Goal: Task Accomplishment & Management: Use online tool/utility

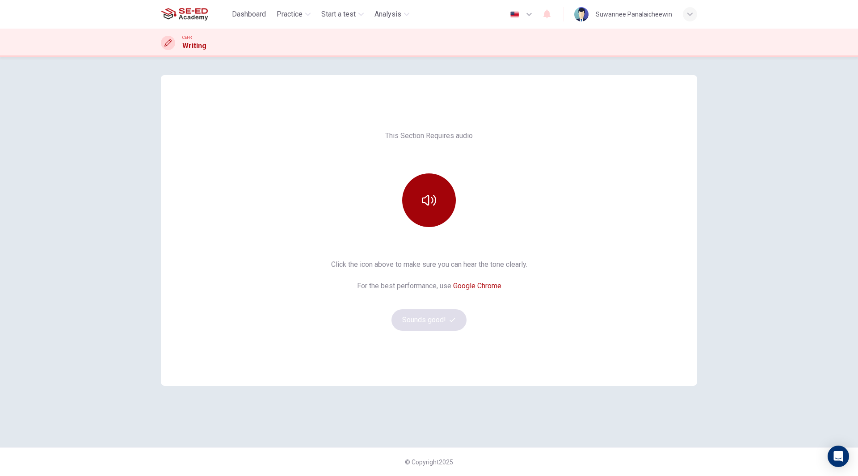
click at [422, 191] on button "button" at bounding box center [429, 200] width 54 height 54
click at [424, 328] on button "Sounds good!" at bounding box center [429, 319] width 75 height 21
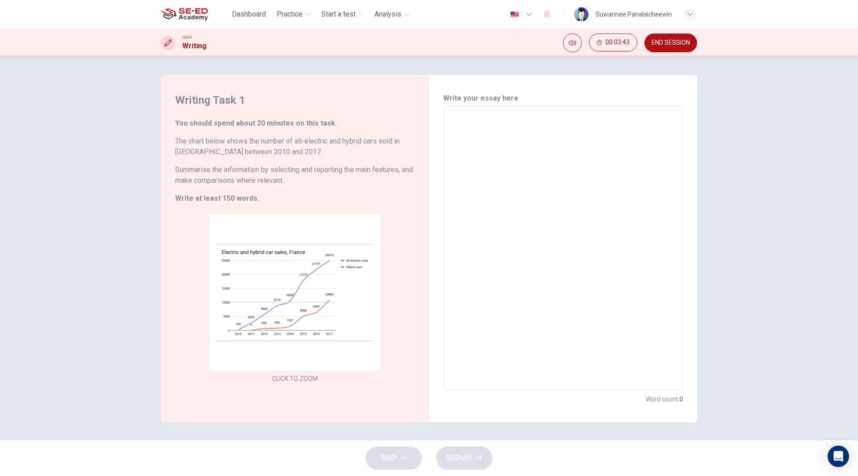
click at [482, 118] on textarea at bounding box center [563, 248] width 227 height 269
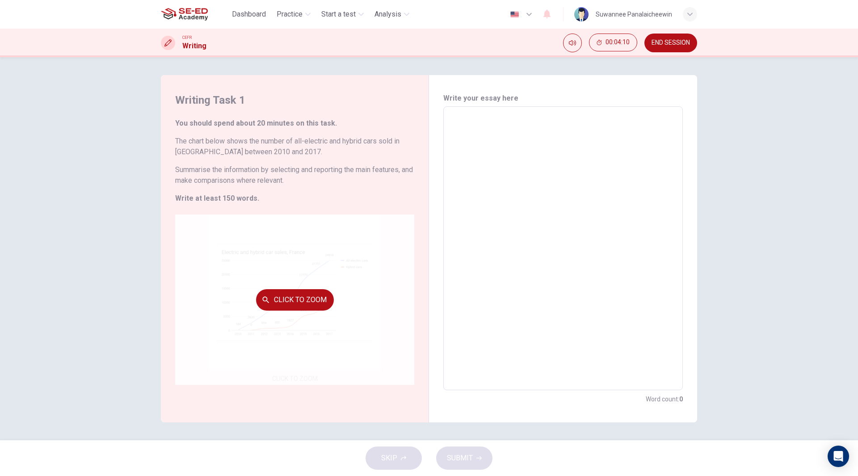
click at [300, 297] on button "Click to Zoom" at bounding box center [295, 299] width 78 height 21
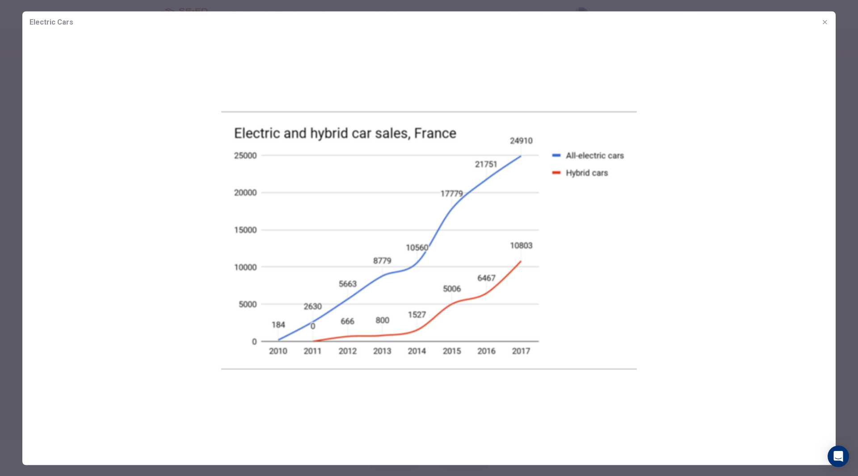
click at [826, 17] on button "button" at bounding box center [825, 22] width 14 height 14
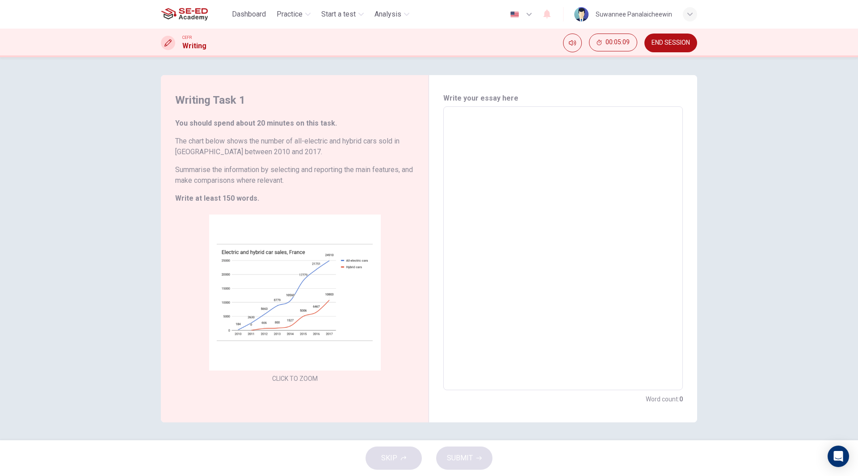
click at [463, 115] on textarea at bounding box center [563, 248] width 227 height 269
drag, startPoint x: 456, startPoint y: 122, endPoint x: 452, endPoint y: 123, distance: 4.7
click at [471, 128] on textarea at bounding box center [563, 248] width 227 height 269
type textarea "ะ"
type textarea "x"
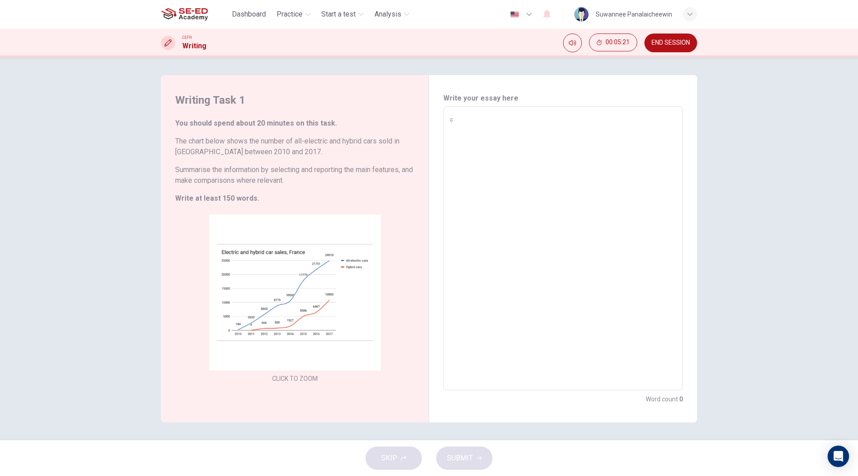
type textarea "[DEMOGRAPHIC_DATA]"
type textarea "x"
type textarea "ะ"
type textarea "x"
type textarea "t"
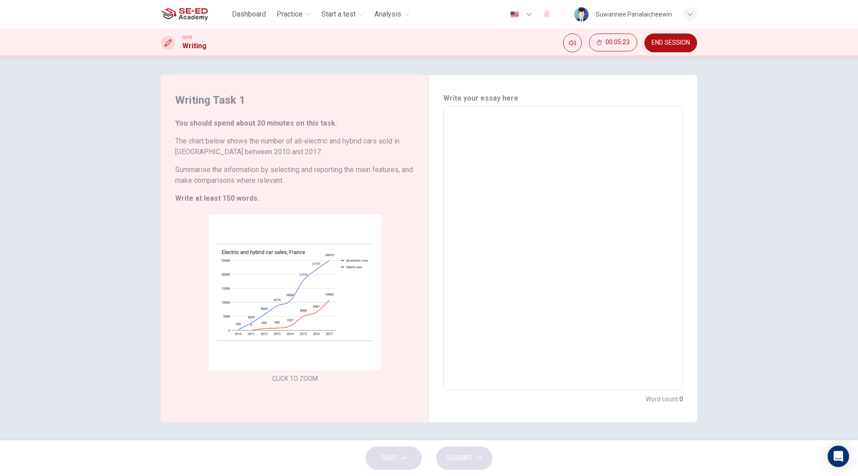
type textarea "x"
type textarea "th"
type textarea "x"
type textarea "the"
type textarea "x"
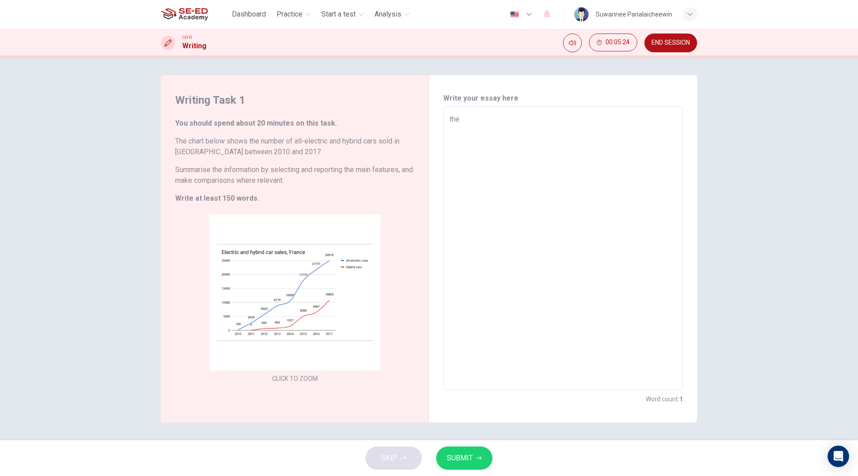
type textarea "theb"
type textarea "x"
type textarea "the"
type textarea "x"
type textarea "the"
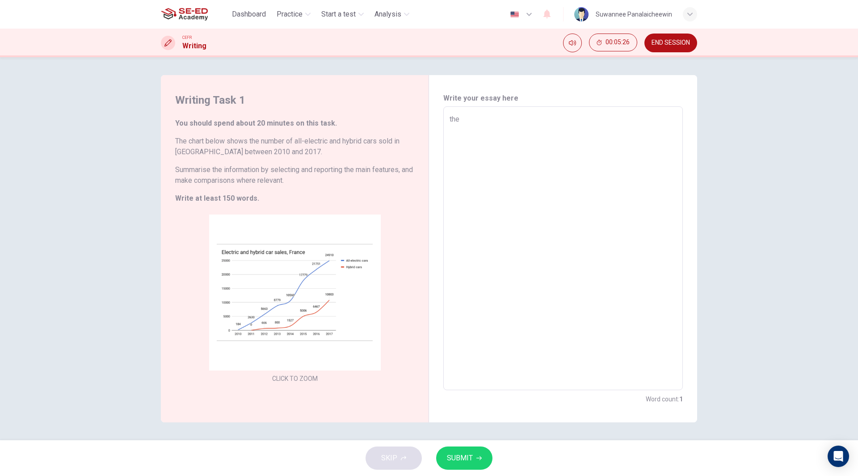
type textarea "x"
type textarea "the l"
type textarea "x"
type textarea "the li"
type textarea "x"
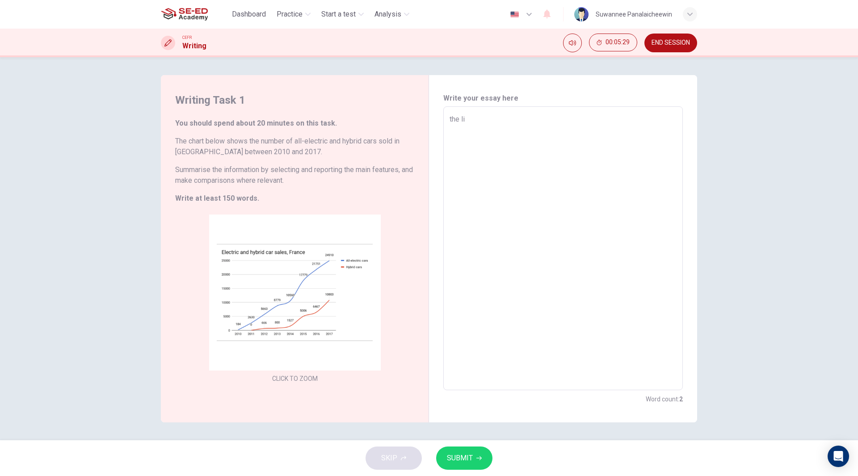
type textarea "the lin"
type textarea "x"
type textarea "the line"
type textarea "x"
type textarea "the line"
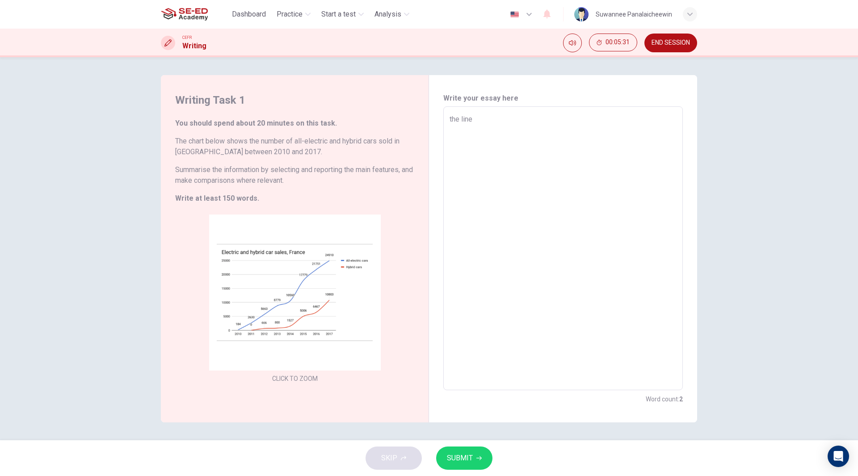
type textarea "x"
type textarea "the line g"
type textarea "x"
type textarea "the line gr"
type textarea "x"
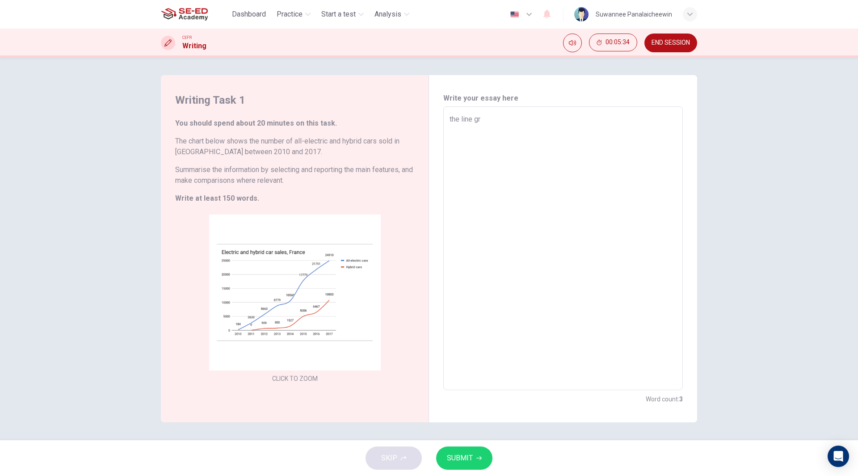
type textarea "the line gra"
type textarea "x"
type textarea "the line grap"
type textarea "x"
type textarea "the line graph"
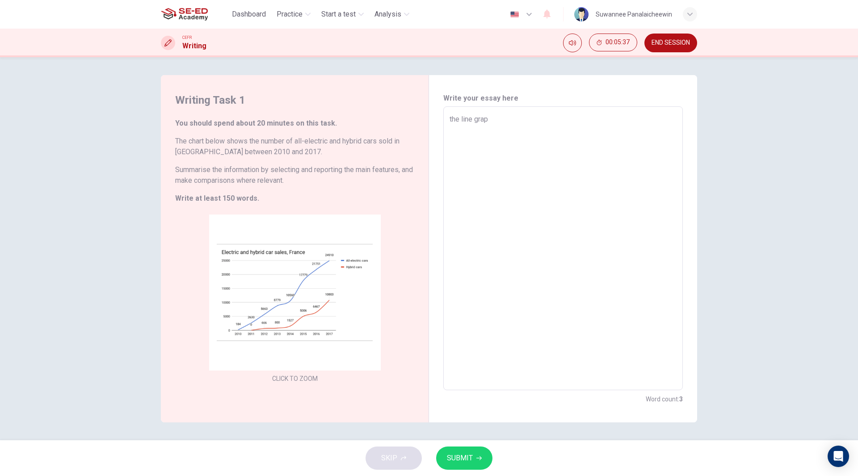
type textarea "x"
type textarea "the line graph"
type textarea "x"
type textarea "the line graph"
type textarea "x"
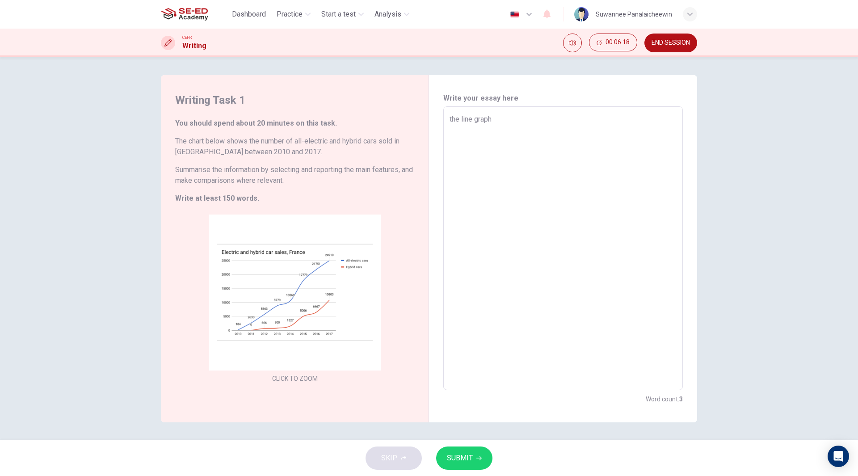
click at [520, 120] on textarea "the line graph" at bounding box center [563, 248] width 227 height 269
type textarea "the line graph s"
type textarea "x"
type textarea "the line graph sh"
type textarea "x"
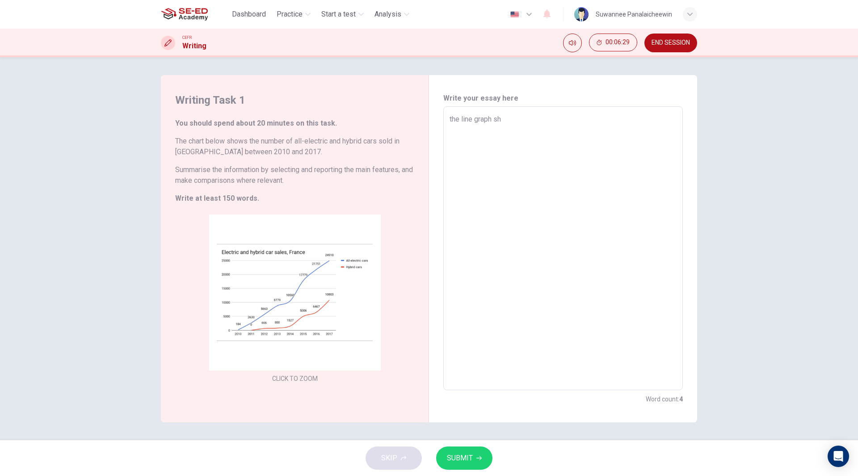
type textarea "the line graph sho"
type textarea "x"
type textarea "the line graph show"
type textarea "x"
type textarea "the line graph shows"
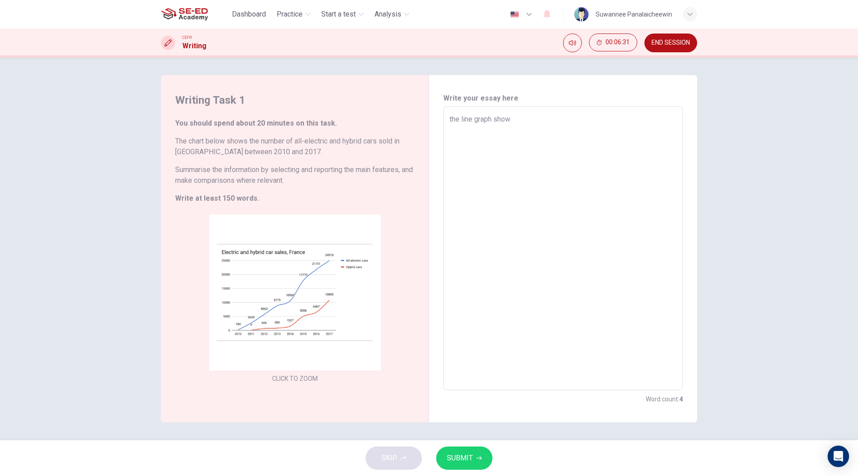
type textarea "x"
type textarea "the line graph shows"
type textarea "x"
type textarea "the line graph shows n"
type textarea "x"
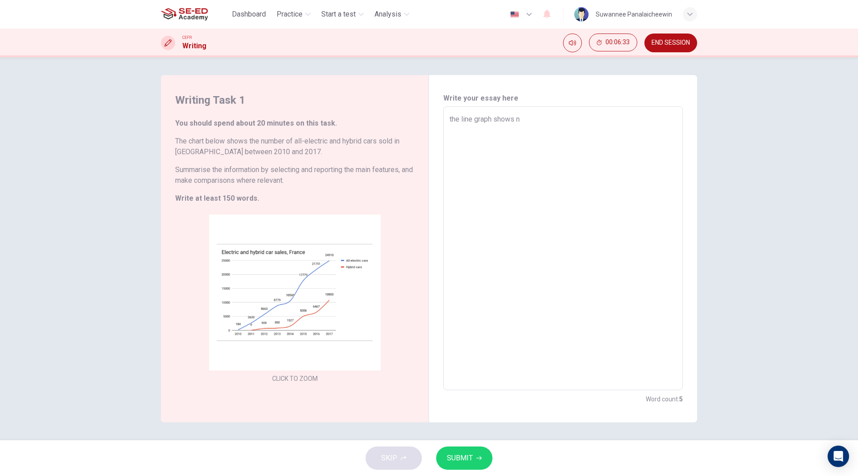
type textarea "the line graph shows nu"
type textarea "x"
type textarea "the line graph shows num"
type textarea "x"
type textarea "the line graph shows numb"
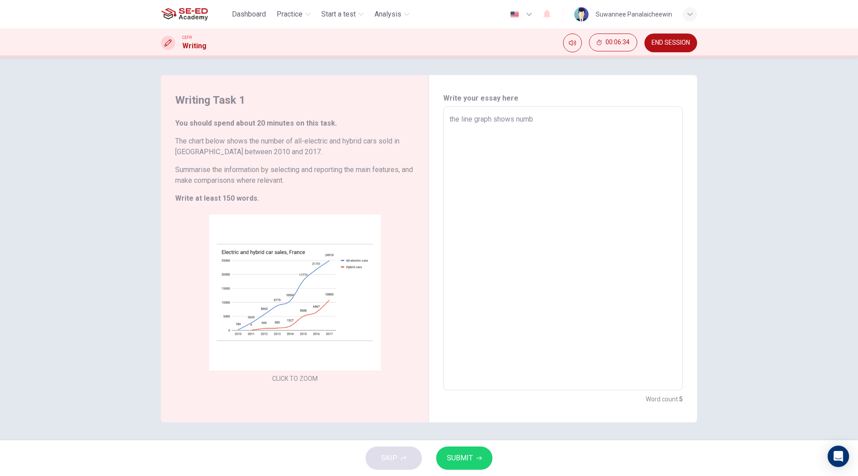
type textarea "x"
type textarea "the line graph shows numbe"
type textarea "x"
type textarea "the line graph shows number"
type textarea "x"
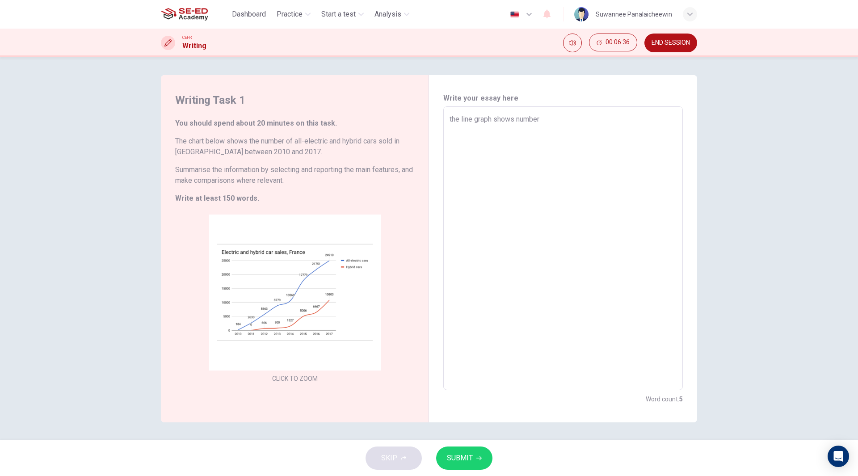
type textarea "the line graph shows number"
type textarea "x"
type textarea "the line graph shows number o"
type textarea "x"
type textarea "the line graph shows number of"
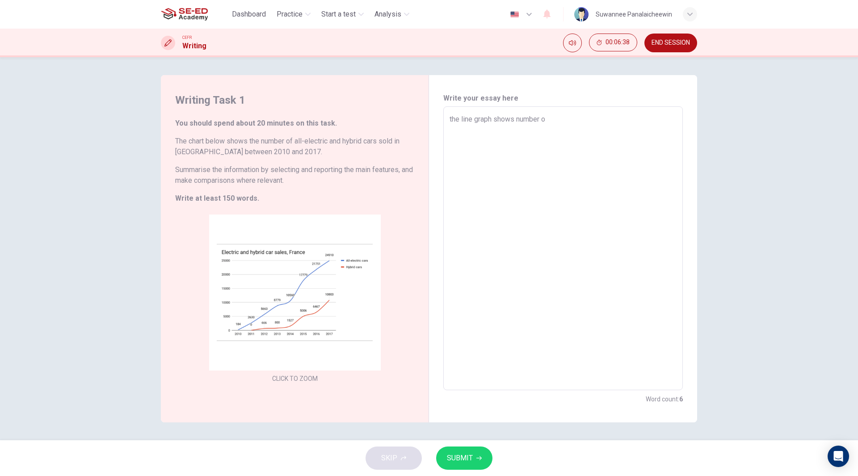
type textarea "x"
type textarea "the line graph shows number of"
type textarea "x"
type textarea "the line graph shows number of a"
type textarea "x"
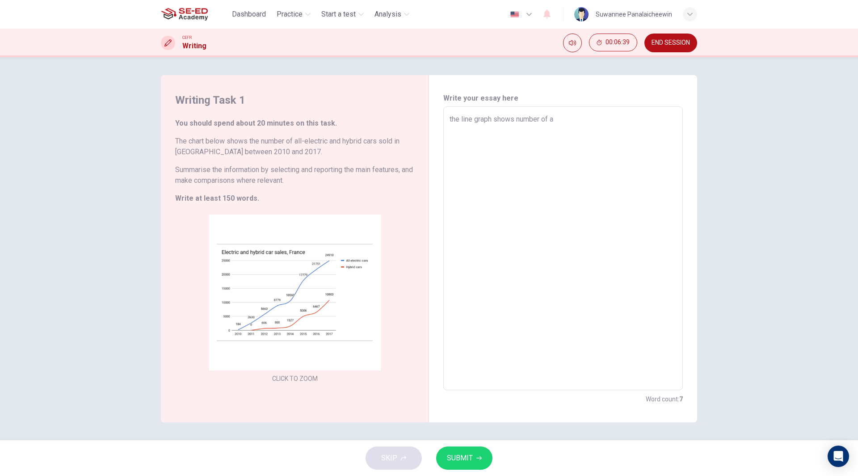
type textarea "the line graph shows number of al"
type textarea "x"
type textarea "the line graph shows number of all"
type textarea "x"
type textarea "the line graph shows number of all-"
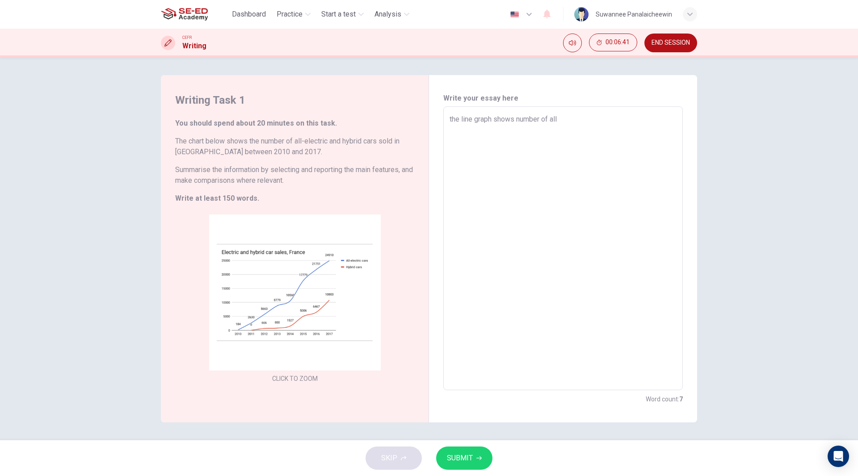
type textarea "x"
type textarea "the line graph shows number of all-e"
type textarea "x"
type textarea "the line graph shows number of all-el"
type textarea "x"
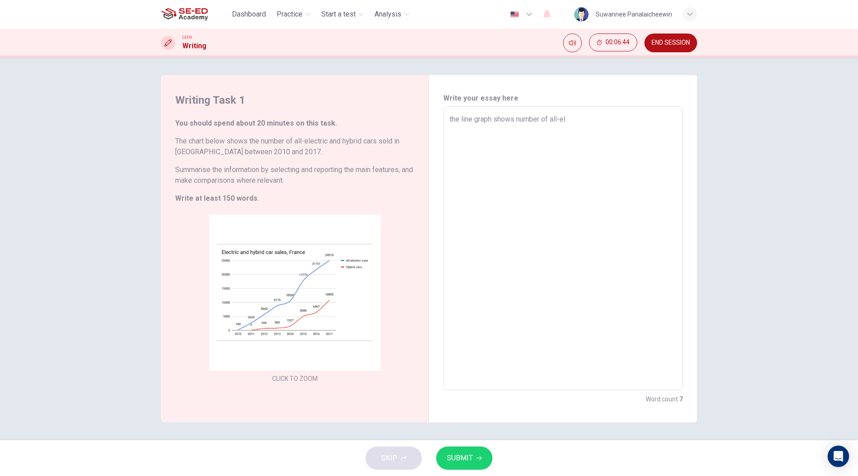
type textarea "the line graph shows number of all-ele"
type textarea "x"
type textarea "the line graph shows number of all-elec"
type textarea "x"
type textarea "the line graph shows number of all-elect"
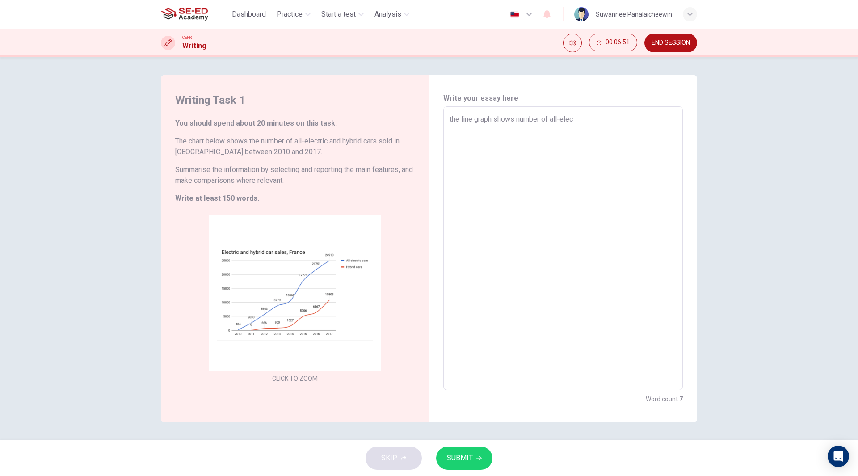
type textarea "x"
type textarea "the line graph shows number of all-electr"
type textarea "x"
type textarea "the line graph shows number of all-electri"
type textarea "x"
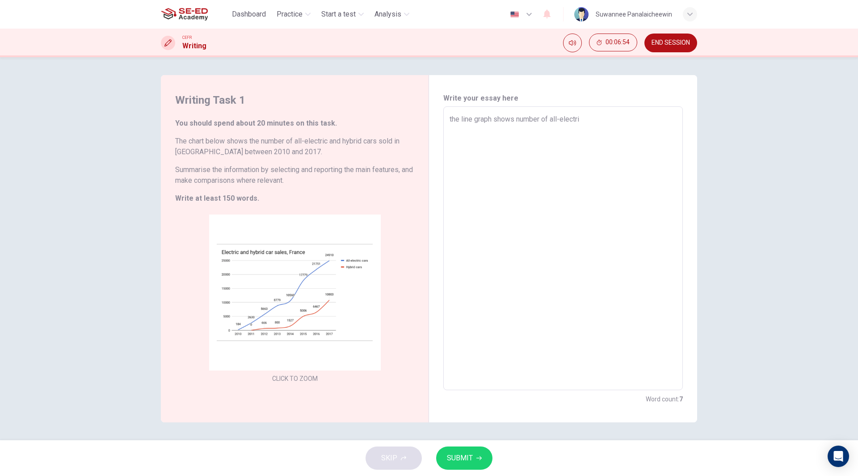
type textarea "the line graph shows number of all-electric"
type textarea "x"
type textarea "the line graph shows number of all-electric"
type textarea "x"
type textarea "the line graph shows number of all-electric a"
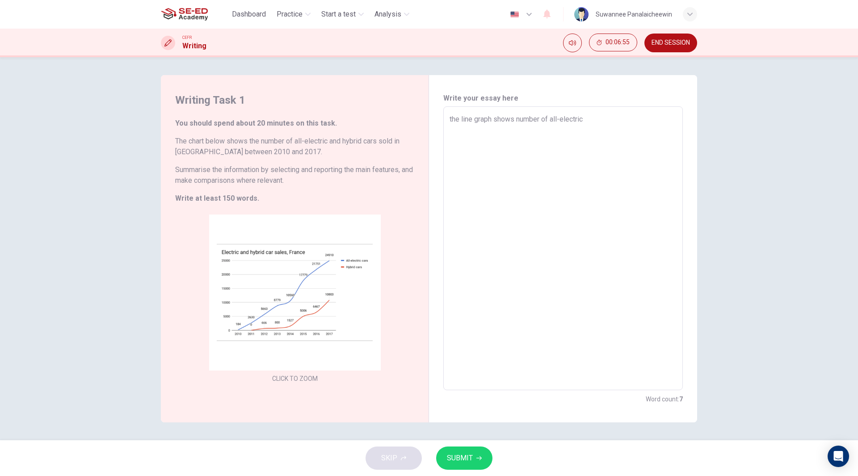
type textarea "x"
type textarea "the line graph shows number of all-electric an"
type textarea "x"
type textarea "the line graph shows number of all-electric and"
type textarea "x"
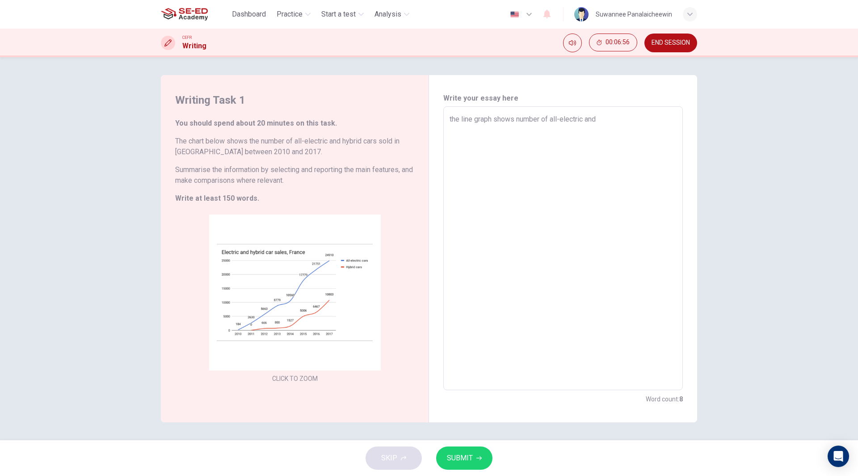
type textarea "the line graph shows number of all-electric and"
type textarea "x"
type textarea "the line graph shows number of all-electric and h"
type textarea "x"
type textarea "the line graph shows number of all-electric and hy"
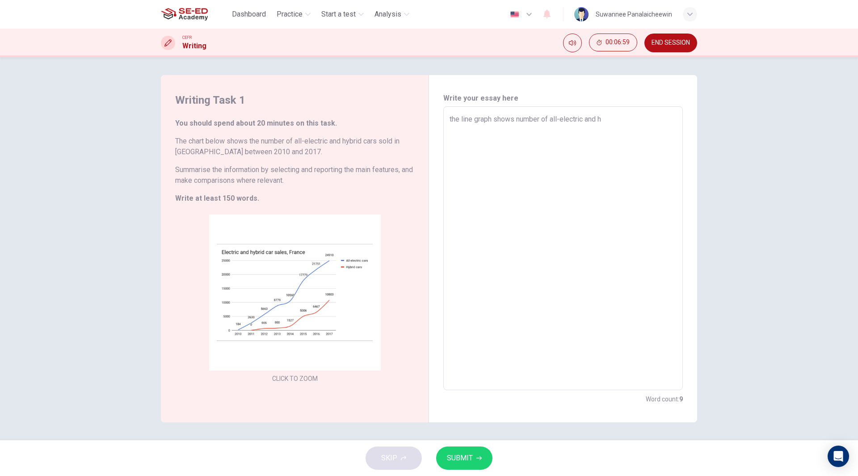
type textarea "x"
type textarea "the line graph shows number of all-electric and hyb"
type textarea "x"
type textarea "the line graph shows number of all-electric and hybr"
type textarea "x"
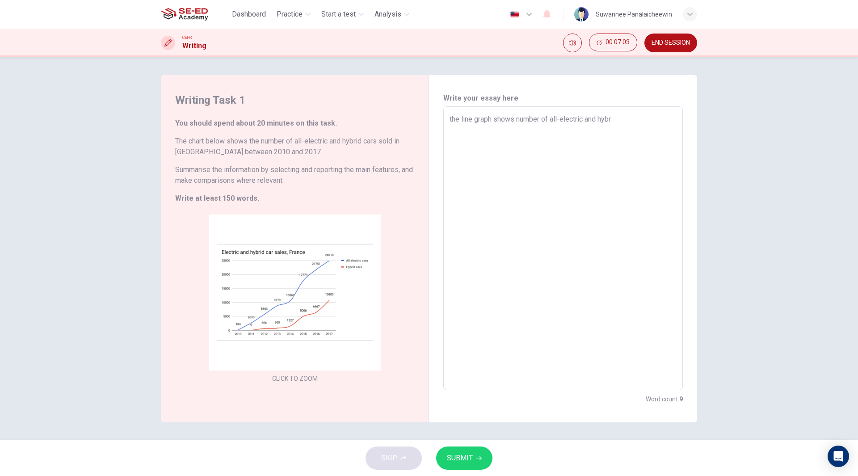
type textarea "the line graph shows number of all-electric and hybri"
type textarea "x"
type textarea "the line graph shows number of all-electric and hybrid"
type textarea "x"
type textarea "the line graph shows number of all-electric and hybrid"
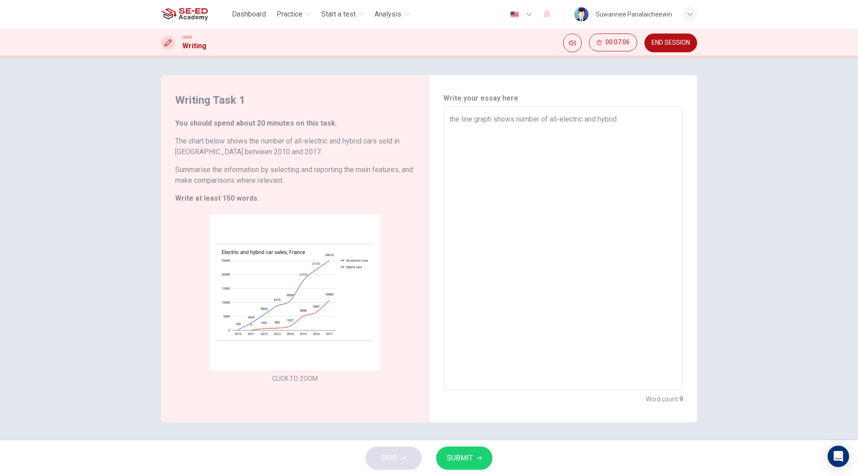
type textarea "x"
type textarea "the line graph shows number of all-electric and hybrid c"
type textarea "x"
type textarea "the line graph shows number of all-electric and hybrid ca"
type textarea "x"
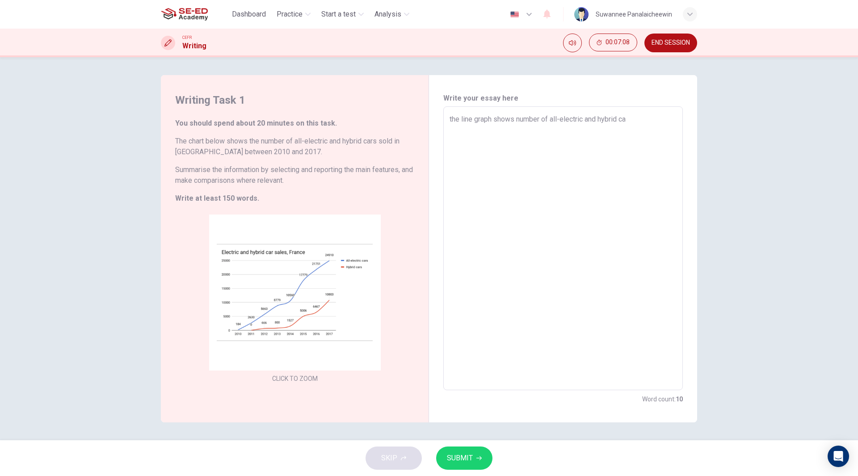
type textarea "the line graph shows number of all-electric and hybrid car"
type textarea "x"
type textarea "the line graph shows number of all-electric and hybrid cars"
type textarea "x"
type textarea "the line graph shows number of all-electric and hybrid cars"
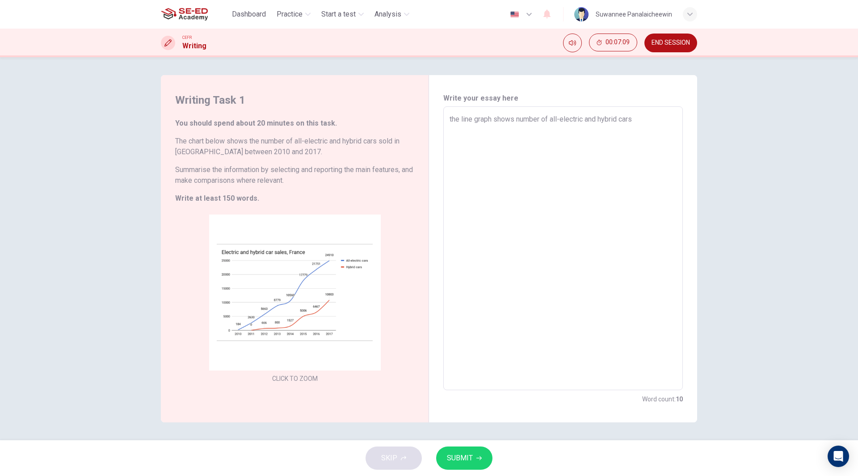
type textarea "x"
type textarea "the line graph shows number of all-electric and hybrid cars i"
type textarea "x"
type textarea "the line graph shows number of all-electric and hybrid cars in"
type textarea "x"
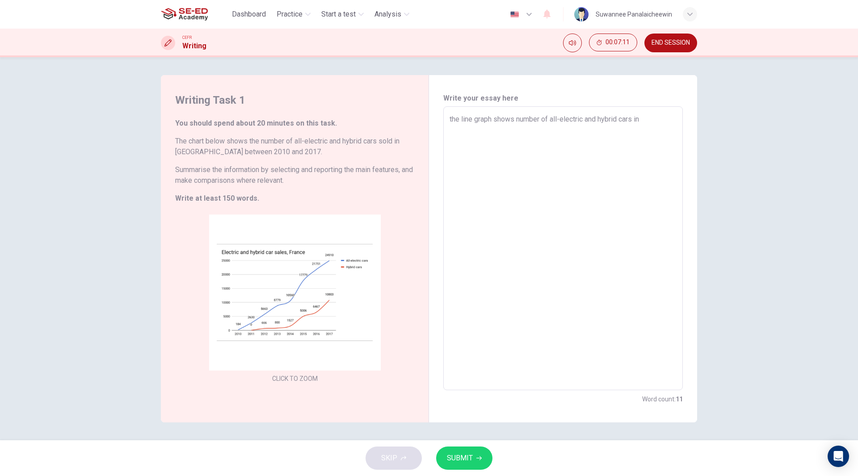
type textarea "the line graph shows number of all-electric and hybrid cars in"
type textarea "x"
type textarea "the line graph shows number of all-electric and hybrid cars in F"
type textarea "x"
type textarea "the line graph shows number of all-electric and hybrid cars in Fr"
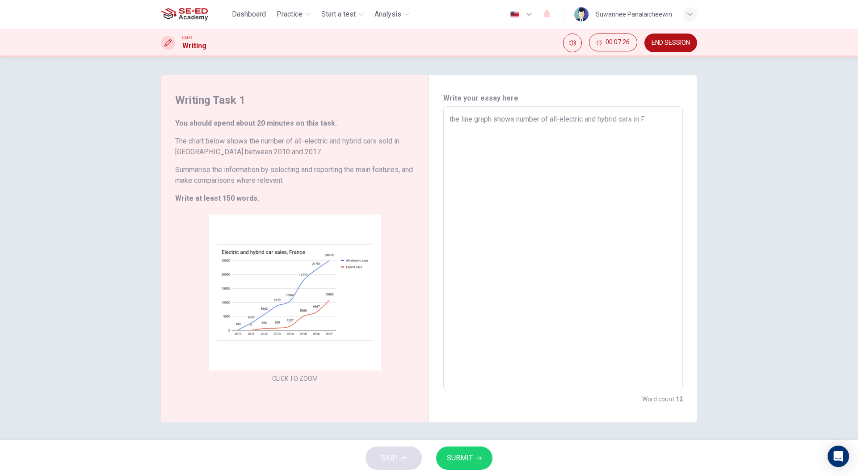
type textarea "x"
type textarea "the line graph shows number of all-electric and hybrid cars in Fra"
type textarea "x"
type textarea "the line graph shows number of all-electric and hybrid cars in [PERSON_NAME]"
type textarea "x"
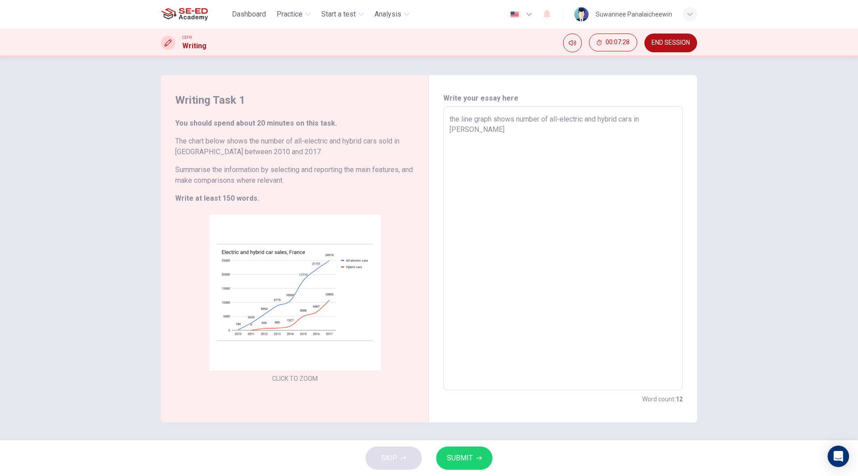
type textarea "the line graph shows number of all-electric and hybrid cars in [GEOGRAPHIC_DATA]"
type textarea "x"
type textarea "the line graph shows number of all-electric and hybrid cars in [GEOGRAPHIC_DATA]"
type textarea "x"
type textarea "the line graph shows number of all-electric and hybrid cars in [GEOGRAPHIC_DATA]"
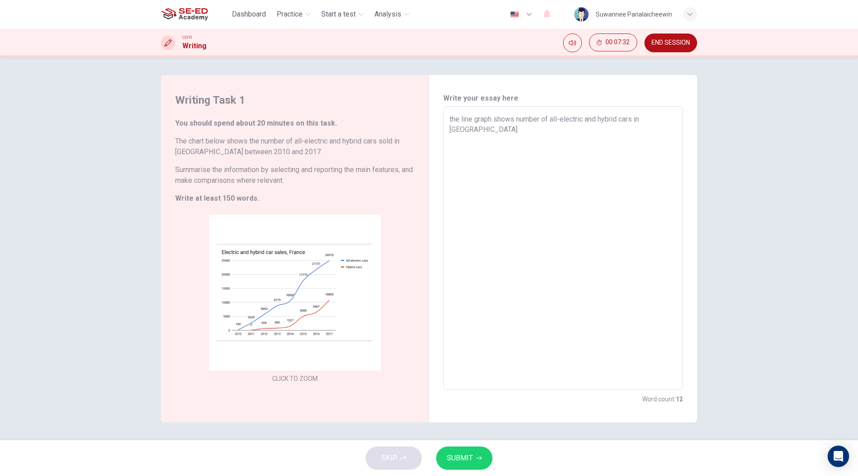
type textarea "x"
type textarea "the line graph shows number of all-electric and hybrid cars in [GEOGRAPHIC_DATA…"
type textarea "x"
type textarea "the line graph shows number of all-electric and hybrid cars in [GEOGRAPHIC_DATA…"
type textarea "x"
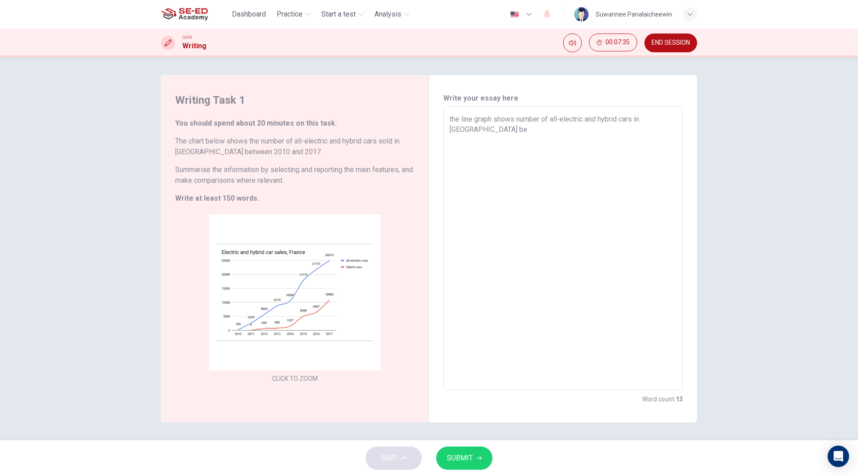
type textarea "the line graph shows number of all-electric and hybrid cars in [GEOGRAPHIC_DATA…"
type textarea "x"
type textarea "the line graph shows number of all-electric and hybrid cars in [GEOGRAPHIC_DATA…"
type textarea "x"
type textarea "the line graph shows number of all-electric and hybrid cars in [GEOGRAPHIC_DATA…"
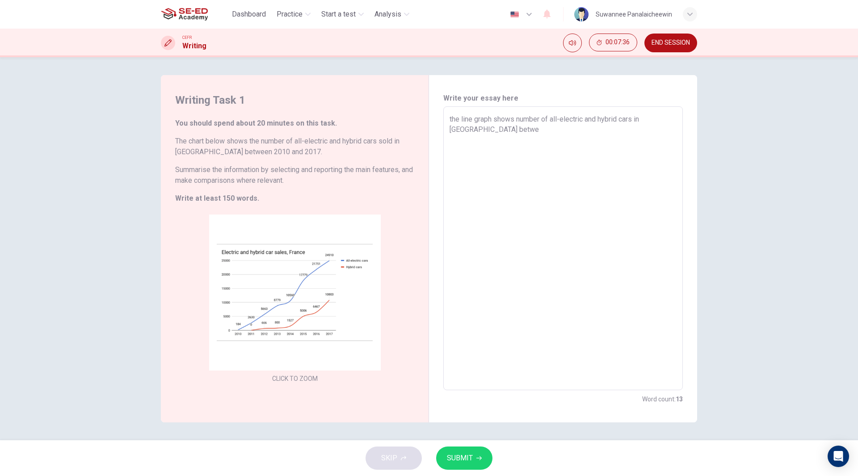
type textarea "x"
type textarea "the line graph shows number of all-electric and hybrid cars in [GEOGRAPHIC_DATA…"
type textarea "x"
type textarea "the line graph shows number of all-electric and hybrid cars in [GEOGRAPHIC_DATA…"
type textarea "x"
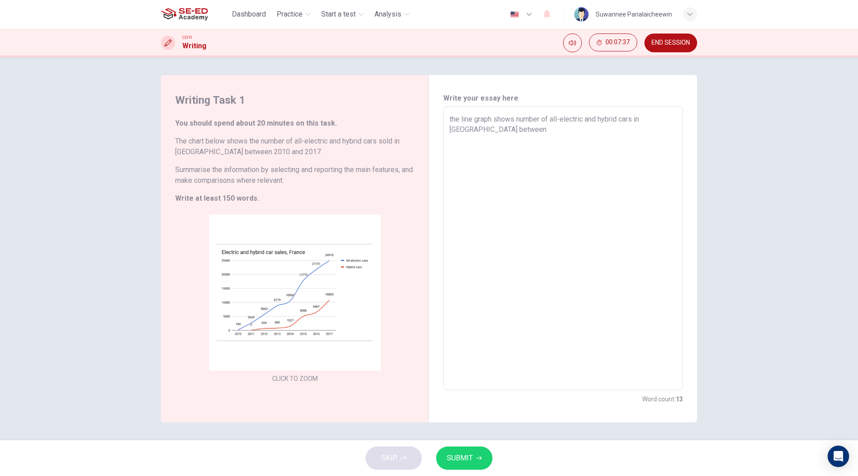
type textarea "the line graph shows number of all-electric and hybrid cars in [GEOGRAPHIC_DATA…"
type textarea "x"
type textarea "the line graph shows number of all-electric and hybrid cars in [GEOGRAPHIC_DATA…"
type textarea "x"
type textarea "the line graph shows number of all-electric and hybrid cars in [GEOGRAPHIC_DATA…"
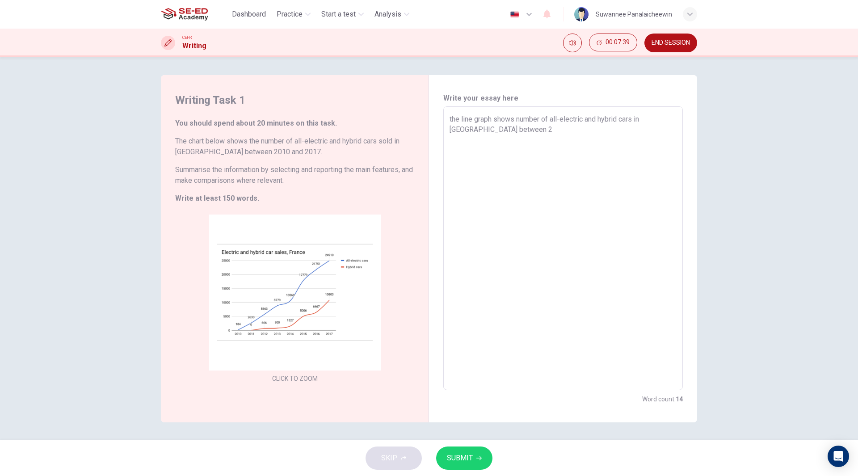
type textarea "x"
type textarea "the line graph shows number of all-electric and hybrid cars in [GEOGRAPHIC_DATA…"
type textarea "x"
type textarea "the line graph shows number of all-electric and hybrid cars in [GEOGRAPHIC_DATA…"
type textarea "x"
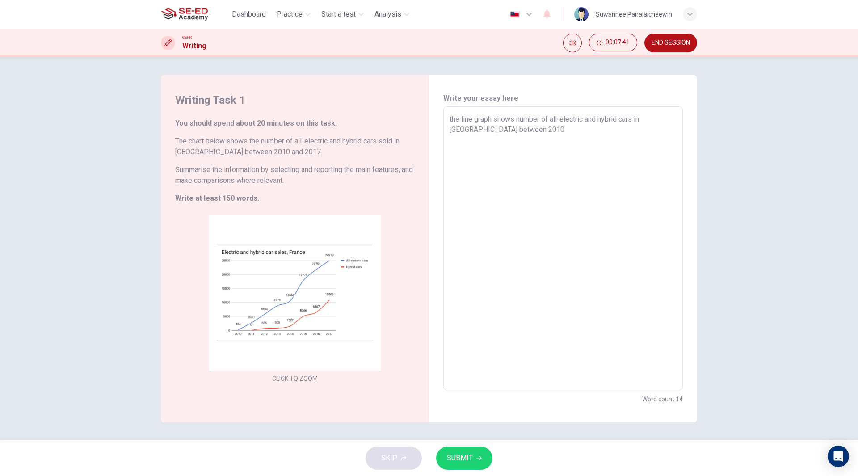
type textarea "the line graph shows number of all-electric and hybrid cars in [GEOGRAPHIC_DATA…"
type textarea "x"
type textarea "the line graph shows number of all-electric and hybrid cars in [GEOGRAPHIC_DATA…"
type textarea "x"
type textarea "the line graph shows number of all-electric and hybrid cars in [GEOGRAPHIC_DATA…"
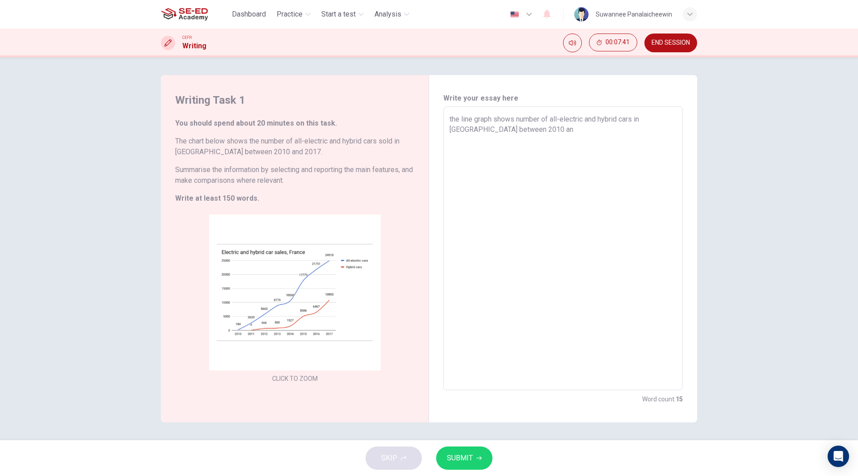
type textarea "x"
type textarea "the line graph shows number of all-electric and hybrid cars in [GEOGRAPHIC_DATA…"
type textarea "x"
type textarea "the line graph shows number of all-electric and hybrid cars in [GEOGRAPHIC_DATA…"
type textarea "x"
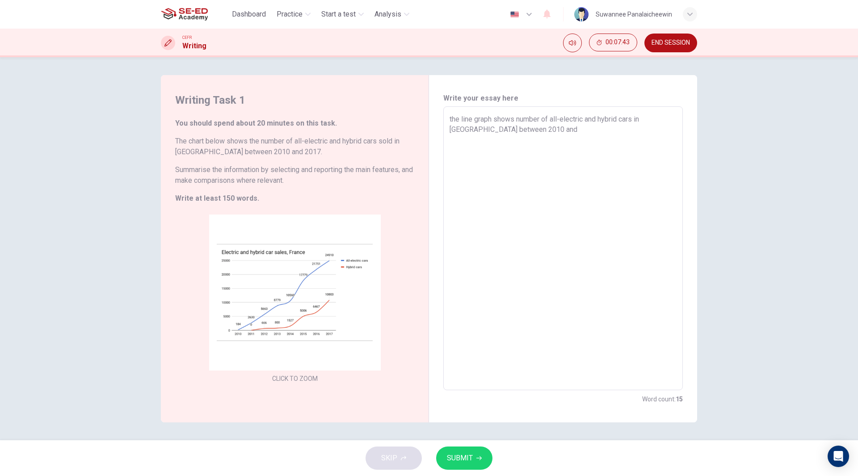
type textarea "the line graph shows number of all-electric and hybrid cars in [GEOGRAPHIC_DATA…"
type textarea "x"
type textarea "the line graph shows number of all-electric and hybrid cars in [GEOGRAPHIC_DATA…"
type textarea "x"
type textarea "the line graph shows number of all-electric and hybrid cars in [GEOGRAPHIC_DATA…"
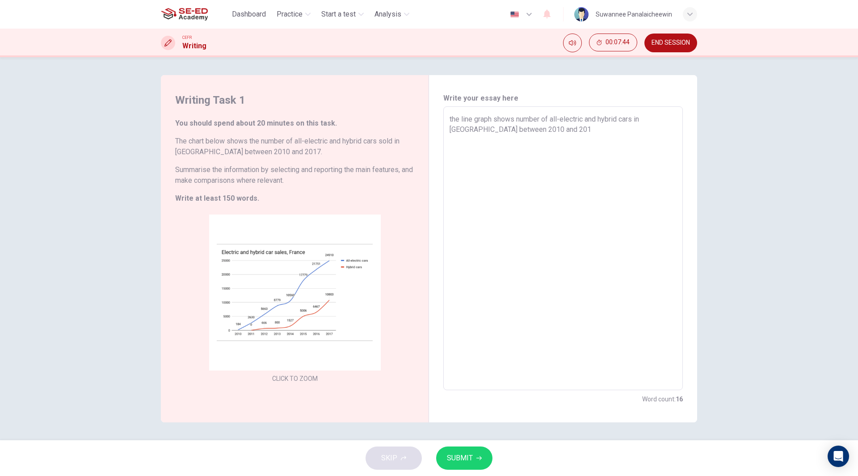
type textarea "x"
type textarea "the line graph shows number of all-electric and hybrid cars in [GEOGRAPHIC_DATA…"
type textarea "x"
type textarea "the line graph shows number of all-electric and hybrid cars in [GEOGRAPHIC_DATA…"
type textarea "x"
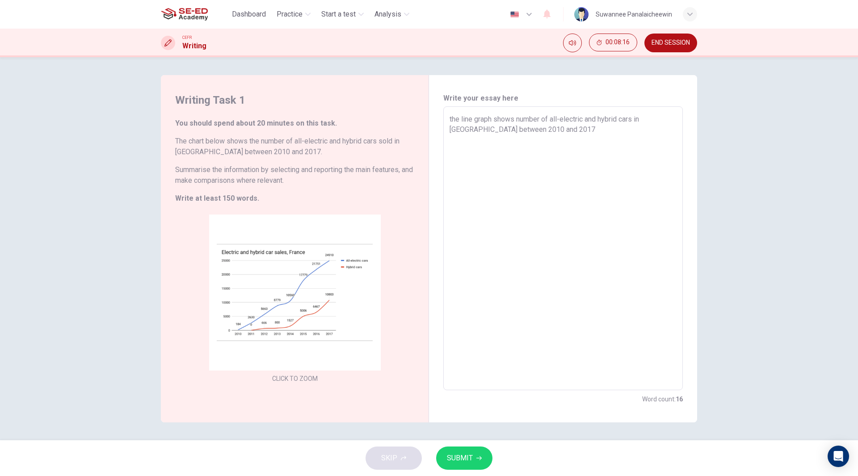
type textarea "the line graph shows number of all-electric and hybrid cars in [GEOGRAPHIC_DATA…"
type textarea "x"
type textarea "the line graph shows number of all-electric and hybrid cars in [GEOGRAPHIC_DATA…"
type textarea "x"
drag, startPoint x: 551, startPoint y: 118, endPoint x: 584, endPoint y: 118, distance: 33.5
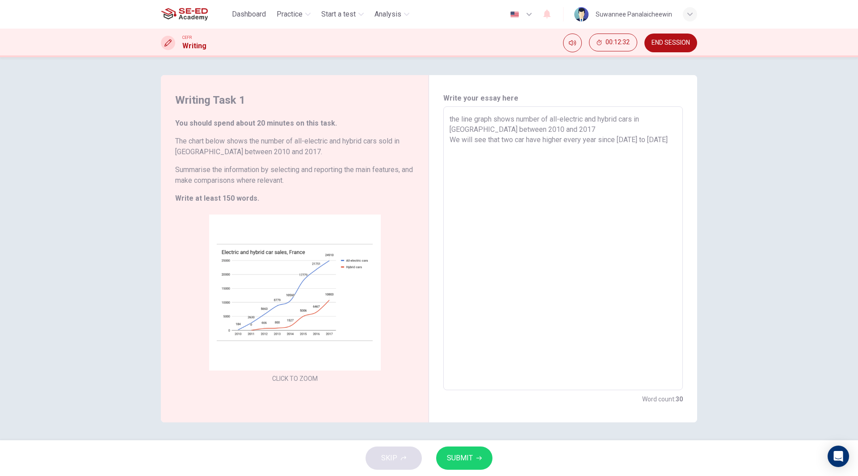
click at [584, 118] on textarea "the line graph shows number of all-electric and hybrid cars in [GEOGRAPHIC_DATA…" at bounding box center [563, 248] width 227 height 269
click at [456, 151] on textarea "the line graph shows number of all-electric and hybrid cars in [GEOGRAPHIC_DATA…" at bounding box center [563, 248] width 227 height 269
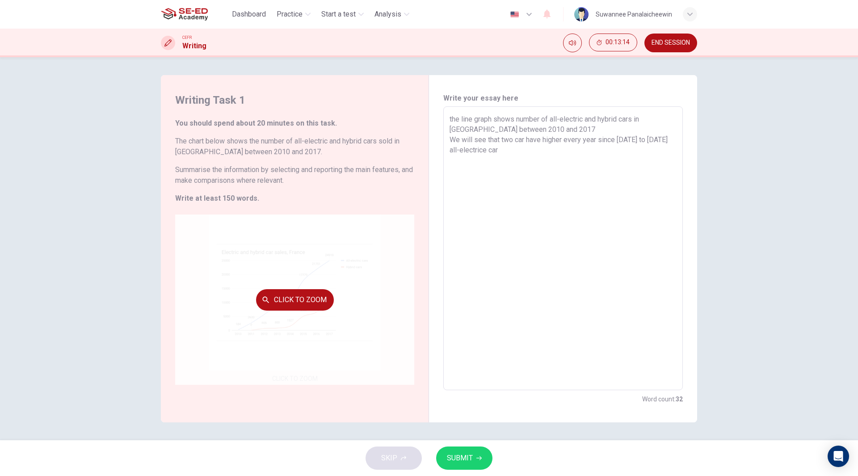
click at [300, 296] on button "Click to Zoom" at bounding box center [295, 299] width 78 height 21
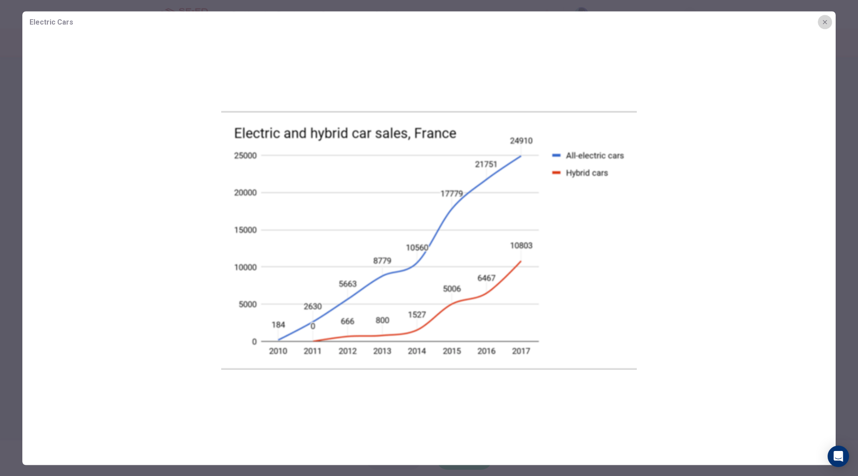
click at [826, 18] on icon "button" at bounding box center [824, 21] width 7 height 7
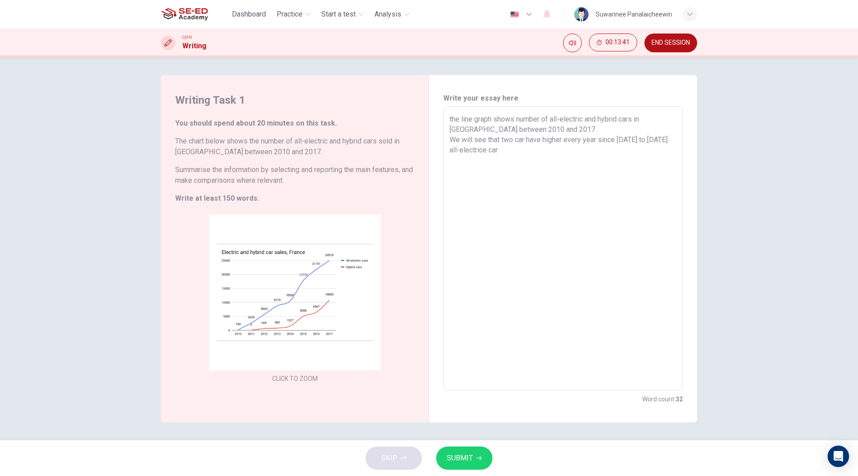
click at [529, 127] on textarea "the line graph shows number of all-electric and hybrid cars in [GEOGRAPHIC_DATA…" at bounding box center [563, 248] width 227 height 269
click at [666, 140] on textarea "the line graph shows number of all-electric and hybrid cars in [GEOGRAPHIC_DATA…" at bounding box center [563, 248] width 227 height 269
click at [507, 150] on textarea "the line graph shows number of all-electric and hybrid cars in [GEOGRAPHIC_DATA…" at bounding box center [563, 248] width 227 height 269
drag, startPoint x: 522, startPoint y: 147, endPoint x: 543, endPoint y: 152, distance: 21.6
click at [543, 152] on textarea "the line graph shows number of all-electric and hybrid cars in [GEOGRAPHIC_DATA…" at bounding box center [563, 248] width 227 height 269
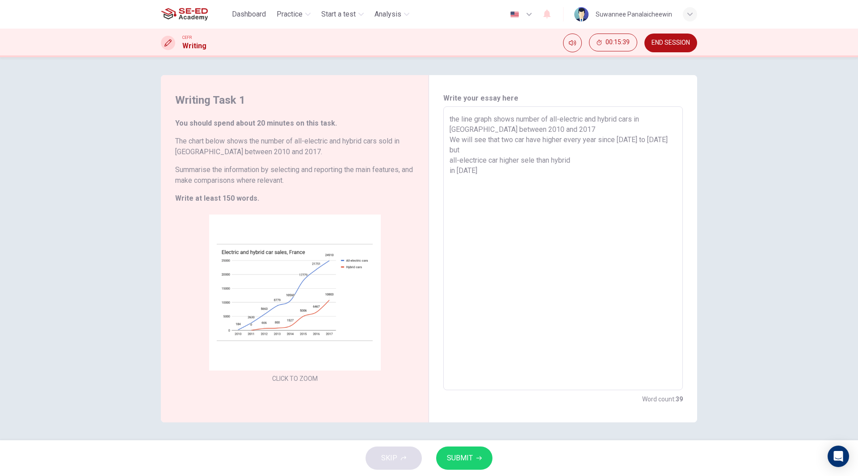
click at [539, 153] on textarea "the line graph shows number of all-electric and hybrid cars in [GEOGRAPHIC_DATA…" at bounding box center [563, 248] width 227 height 269
drag, startPoint x: 515, startPoint y: 141, endPoint x: 586, endPoint y: 149, distance: 71.6
click at [585, 149] on textarea "the line graph shows number of all-electric and hybrid cars in [GEOGRAPHIC_DATA…" at bounding box center [563, 248] width 227 height 269
click at [533, 146] on textarea "the line graph shows number of all-electric and hybrid cars in [GEOGRAPHIC_DATA…" at bounding box center [563, 248] width 227 height 269
click at [484, 160] on textarea "the line graph shows number of all-electric and hybrid cars in [GEOGRAPHIC_DATA…" at bounding box center [563, 248] width 227 height 269
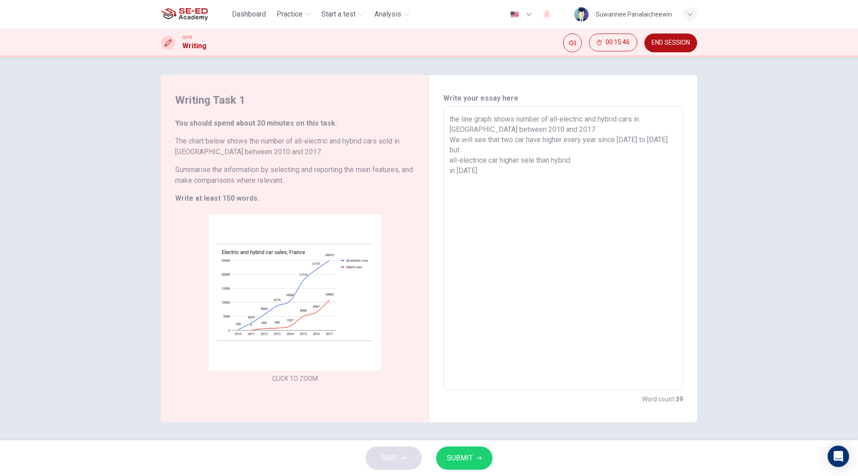
drag, startPoint x: 449, startPoint y: 148, endPoint x: 483, endPoint y: 149, distance: 34.4
click at [482, 149] on div "the line graph shows number of all-electric and hybrid cars in [GEOGRAPHIC_DATA…" at bounding box center [563, 248] width 240 height 284
drag, startPoint x: 485, startPoint y: 150, endPoint x: 450, endPoint y: 148, distance: 35.4
click at [450, 148] on textarea "the line graph shows number of all-electric and hybrid cars in [GEOGRAPHIC_DATA…" at bounding box center [563, 248] width 227 height 269
click at [466, 148] on textarea "the line graph shows number of all-electric and hybrid cars in [GEOGRAPHIC_DATA…" at bounding box center [563, 248] width 227 height 269
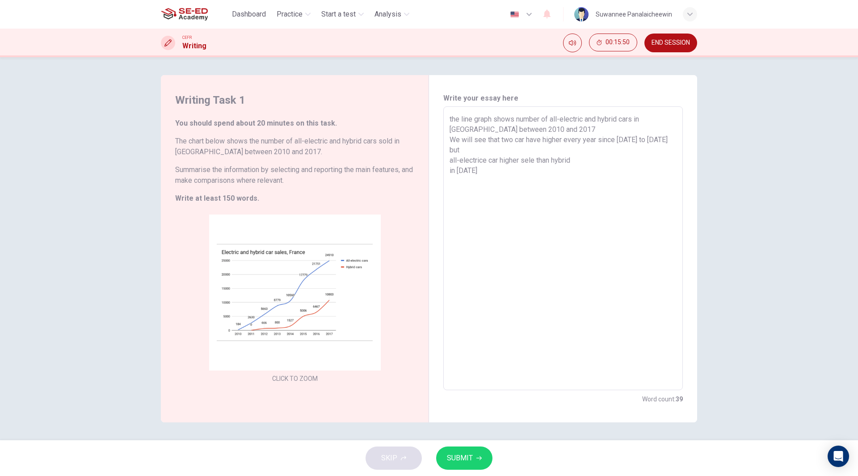
drag, startPoint x: 486, startPoint y: 150, endPoint x: 450, endPoint y: 150, distance: 36.2
click at [450, 150] on textarea "the line graph shows number of all-electric and hybrid cars in [GEOGRAPHIC_DATA…" at bounding box center [563, 248] width 227 height 269
click at [475, 159] on textarea "the line graph shows number of all-electric and hybrid cars in [GEOGRAPHIC_DATA…" at bounding box center [563, 248] width 227 height 269
click at [510, 160] on textarea "the line graph shows number of all-electric and hybrid cars in [GEOGRAPHIC_DATA…" at bounding box center [563, 248] width 227 height 269
click at [515, 161] on textarea "the line graph shows number of all-electric and hybrid cars in [GEOGRAPHIC_DATA…" at bounding box center [563, 248] width 227 height 269
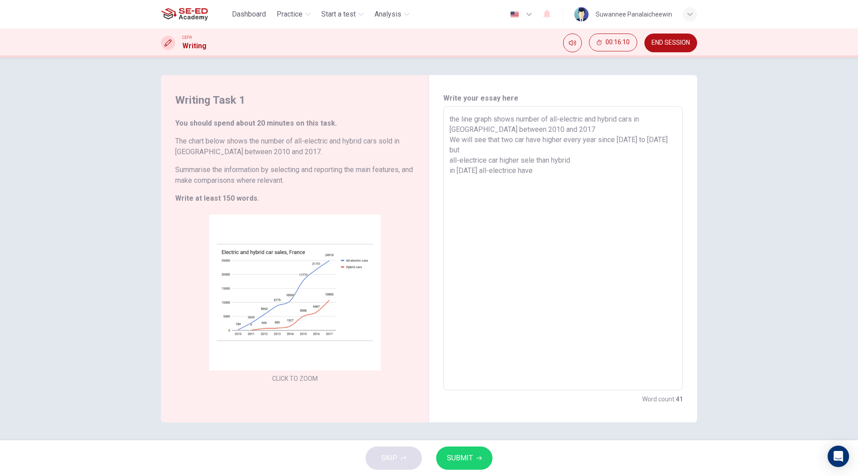
click at [489, 158] on textarea "the line graph shows number of all-electric and hybrid cars in [GEOGRAPHIC_DATA…" at bounding box center [563, 248] width 227 height 269
click at [518, 148] on textarea "the line graph shows number of all-electric and hybrid cars in [GEOGRAPHIC_DATA…" at bounding box center [563, 248] width 227 height 269
click at [533, 152] on textarea "the line graph shows number of all-electric and hybrid cars in [GEOGRAPHIC_DATA…" at bounding box center [563, 248] width 227 height 269
drag, startPoint x: 537, startPoint y: 150, endPoint x: 522, endPoint y: 148, distance: 14.9
click at [522, 148] on textarea "the line graph shows number of all-electric and hybrid cars in [GEOGRAPHIC_DATA…" at bounding box center [563, 248] width 227 height 269
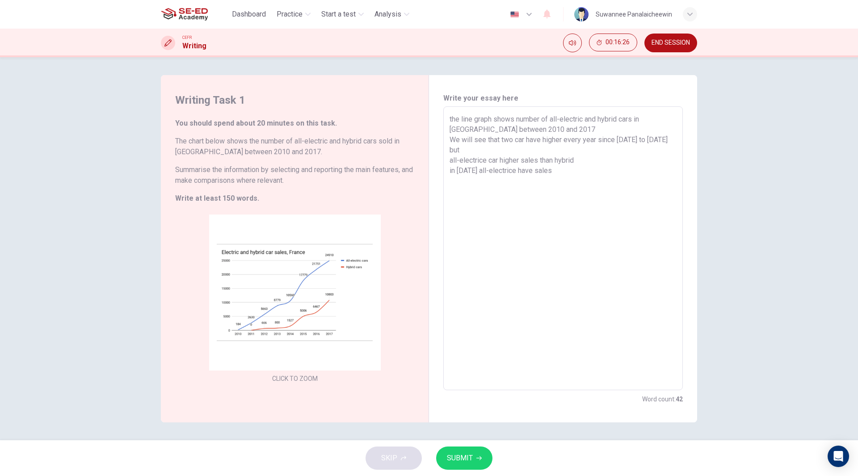
click at [553, 160] on textarea "the line graph shows number of all-electric and hybrid cars in [GEOGRAPHIC_DATA…" at bounding box center [563, 248] width 227 height 269
click at [564, 164] on textarea "the line graph shows number of all-electric and hybrid cars in [GEOGRAPHIC_DATA…" at bounding box center [563, 248] width 227 height 269
drag, startPoint x: 550, startPoint y: 160, endPoint x: 531, endPoint y: 160, distance: 18.8
click at [531, 160] on textarea "the line graph shows number of all-electric and hybrid cars in [GEOGRAPHIC_DATA…" at bounding box center [563, 248] width 227 height 269
click at [571, 159] on textarea "the line graph shows number of all-electric and hybrid cars in [GEOGRAPHIC_DATA…" at bounding box center [563, 248] width 227 height 269
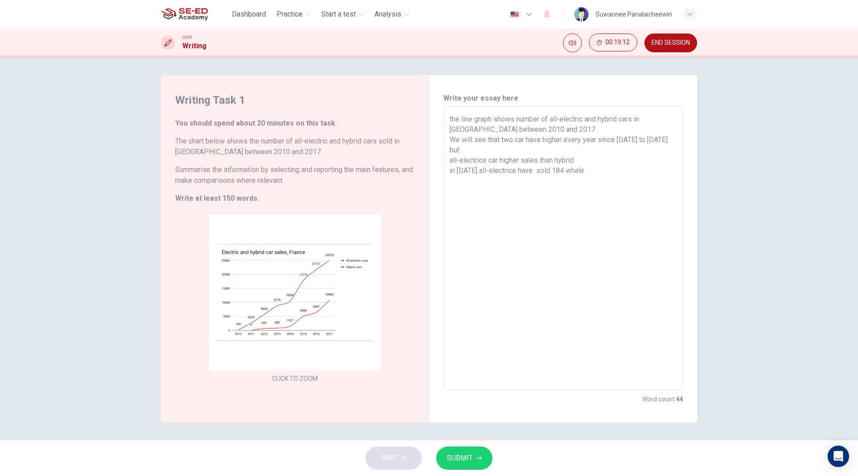
click at [581, 160] on textarea "the line graph shows number of all-electric and hybrid cars in [GEOGRAPHIC_DATA…" at bounding box center [563, 248] width 227 height 269
click at [638, 167] on textarea "the line graph shows number of all-electric and hybrid cars in [GEOGRAPHIC_DATA…" at bounding box center [563, 248] width 227 height 269
drag, startPoint x: 631, startPoint y: 162, endPoint x: 448, endPoint y: 159, distance: 182.8
click at [448, 159] on div "the line graph shows number of all-electric and hybrid cars in [GEOGRAPHIC_DATA…" at bounding box center [563, 248] width 240 height 284
click at [476, 461] on button "SUBMIT" at bounding box center [464, 457] width 56 height 23
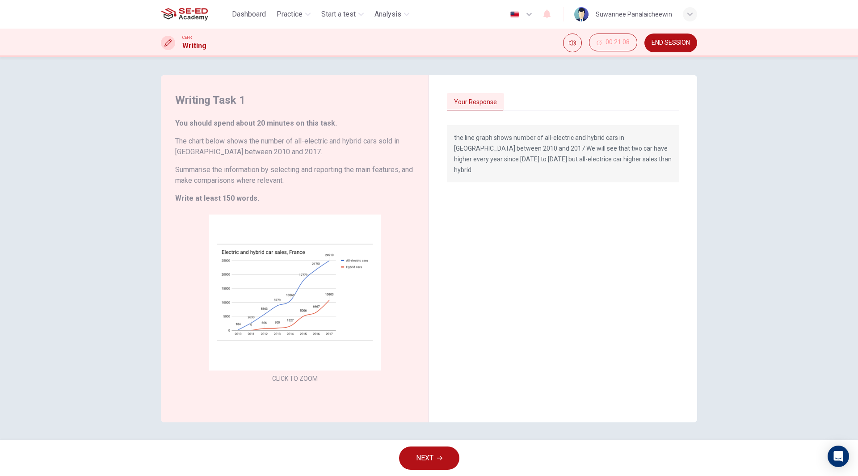
click at [434, 465] on button "NEXT" at bounding box center [429, 457] width 60 height 23
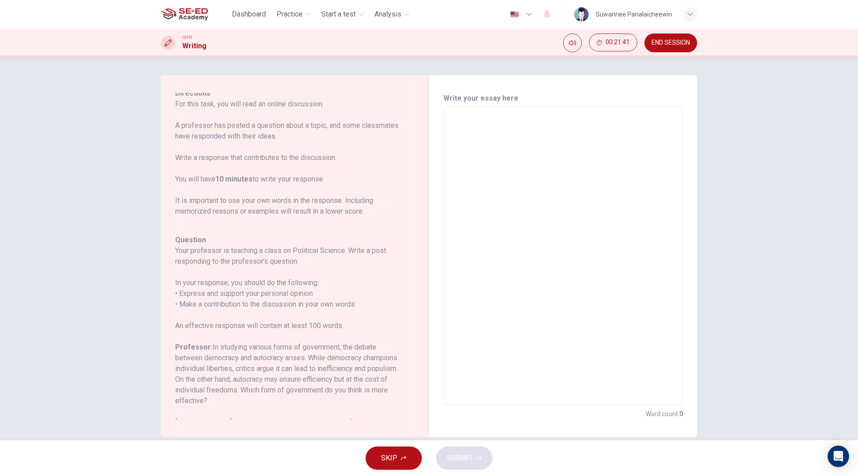
scroll to position [42, 0]
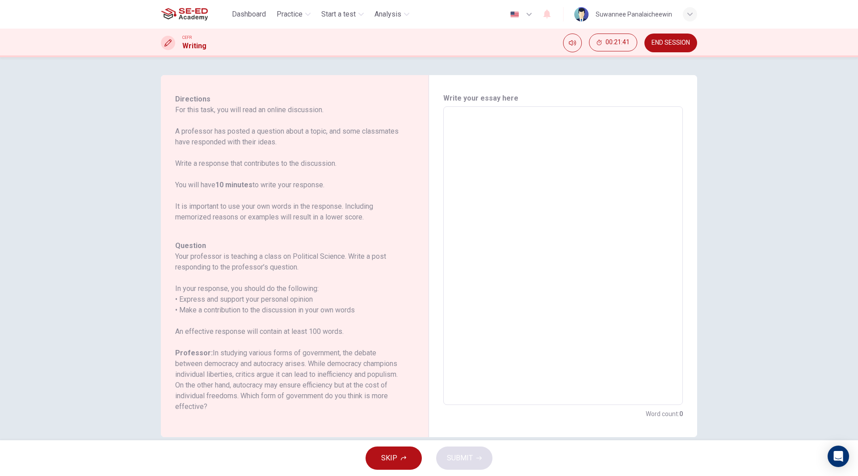
drag, startPoint x: 196, startPoint y: 208, endPoint x: 237, endPoint y: 275, distance: 78.3
click at [237, 275] on div "Question Type : Writing for an Academic Discussion Directions For this task, yo…" at bounding box center [289, 297] width 228 height 443
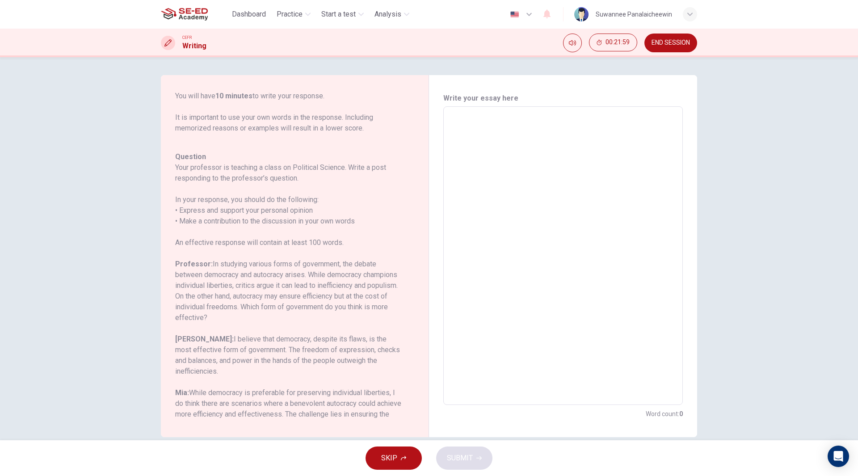
scroll to position [131, 0]
click at [507, 349] on textarea at bounding box center [563, 256] width 227 height 284
click at [478, 411] on div "Word count : 0" at bounding box center [563, 414] width 240 height 11
click at [475, 117] on textarea "..." at bounding box center [563, 256] width 227 height 284
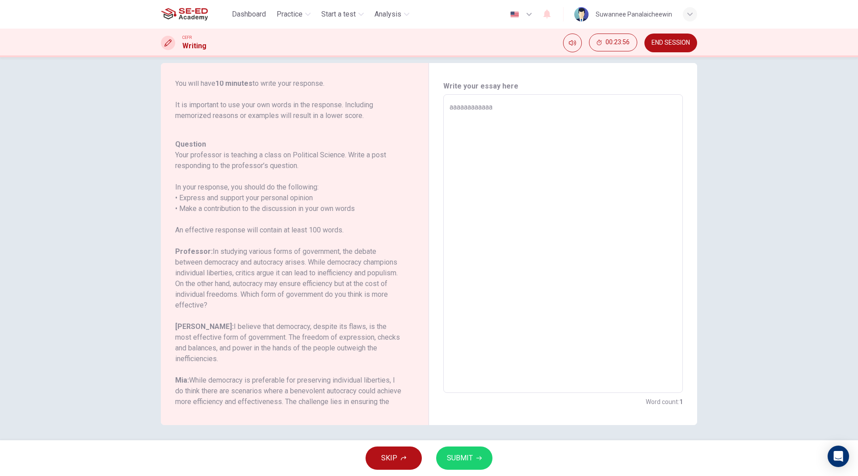
scroll to position [15, 0]
click at [463, 464] on span "SUBMIT" at bounding box center [460, 458] width 26 height 13
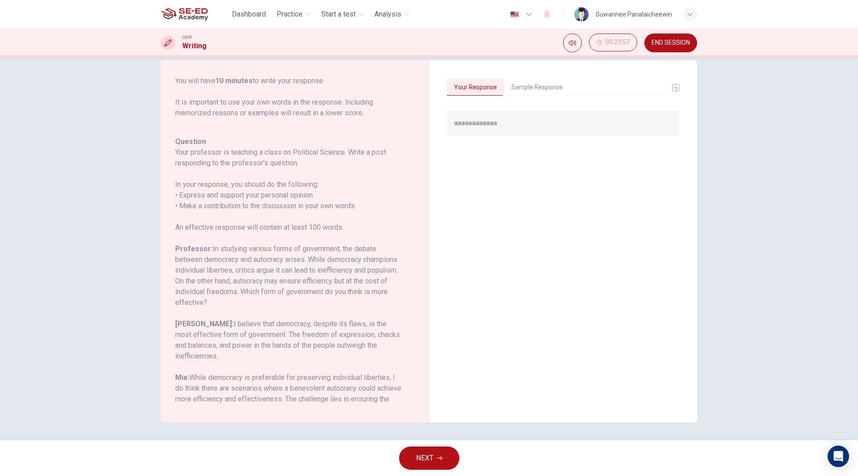
click at [423, 461] on span "NEXT" at bounding box center [424, 458] width 17 height 13
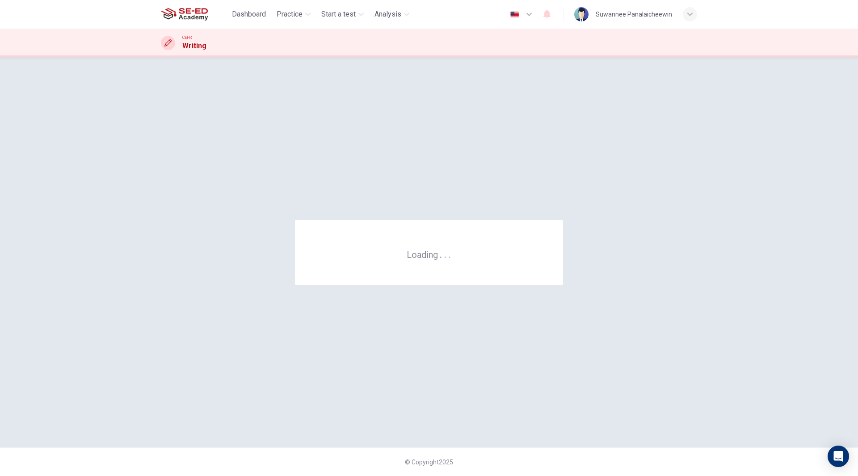
scroll to position [0, 0]
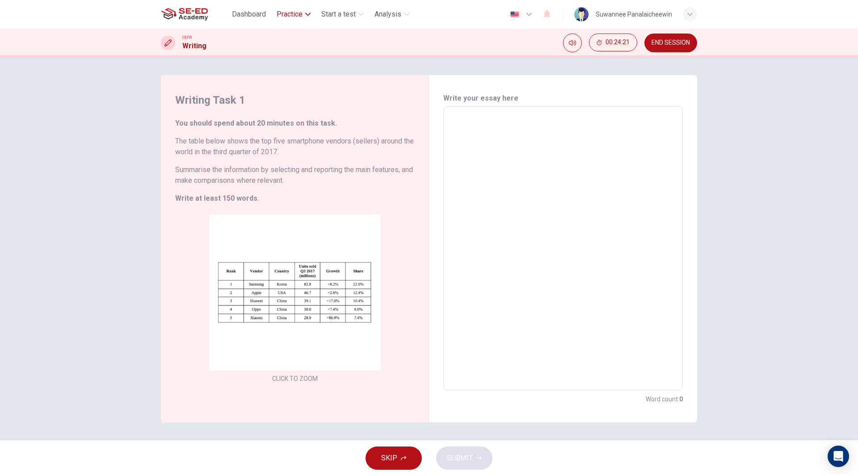
click at [292, 13] on span "Practice" at bounding box center [290, 14] width 26 height 11
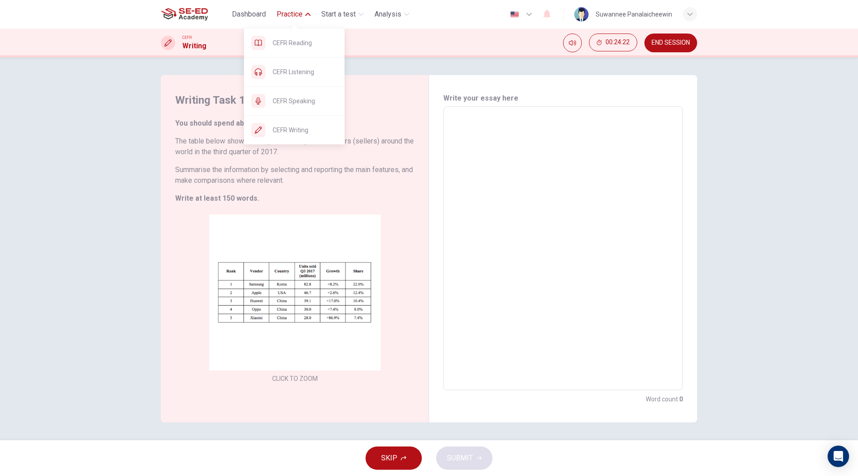
click at [288, 8] on button "Practice" at bounding box center [293, 14] width 41 height 16
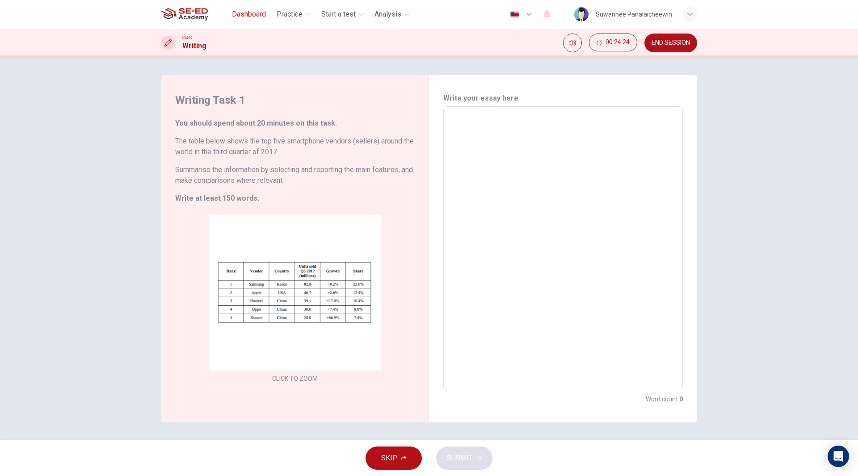
click at [249, 14] on span "Dashboard" at bounding box center [249, 14] width 34 height 11
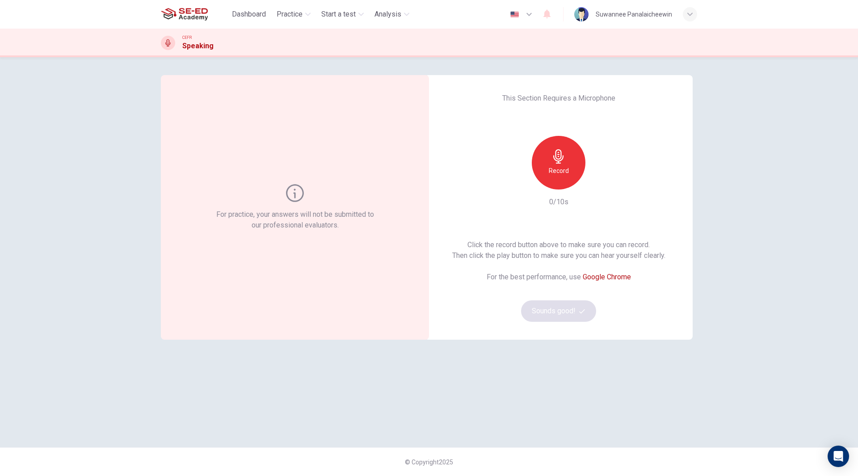
click at [554, 164] on div "Record" at bounding box center [559, 163] width 54 height 54
click at [557, 161] on icon "button" at bounding box center [558, 156] width 10 height 14
click at [555, 312] on button "Sounds good!" at bounding box center [558, 310] width 75 height 21
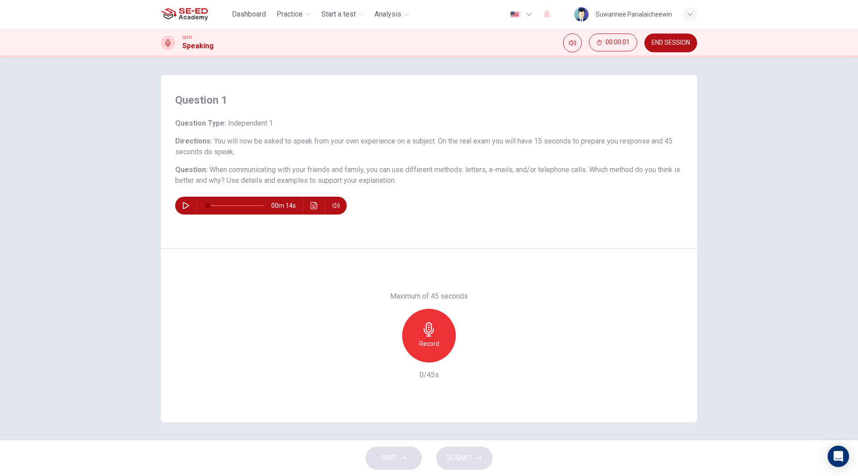
click at [180, 206] on button "button" at bounding box center [186, 206] width 14 height 18
click at [185, 206] on icon "button" at bounding box center [185, 205] width 7 height 7
type input "6"
click at [665, 41] on span "END SESSION" at bounding box center [671, 42] width 38 height 7
